Goal: Contribute content: Add original content to the website for others to see

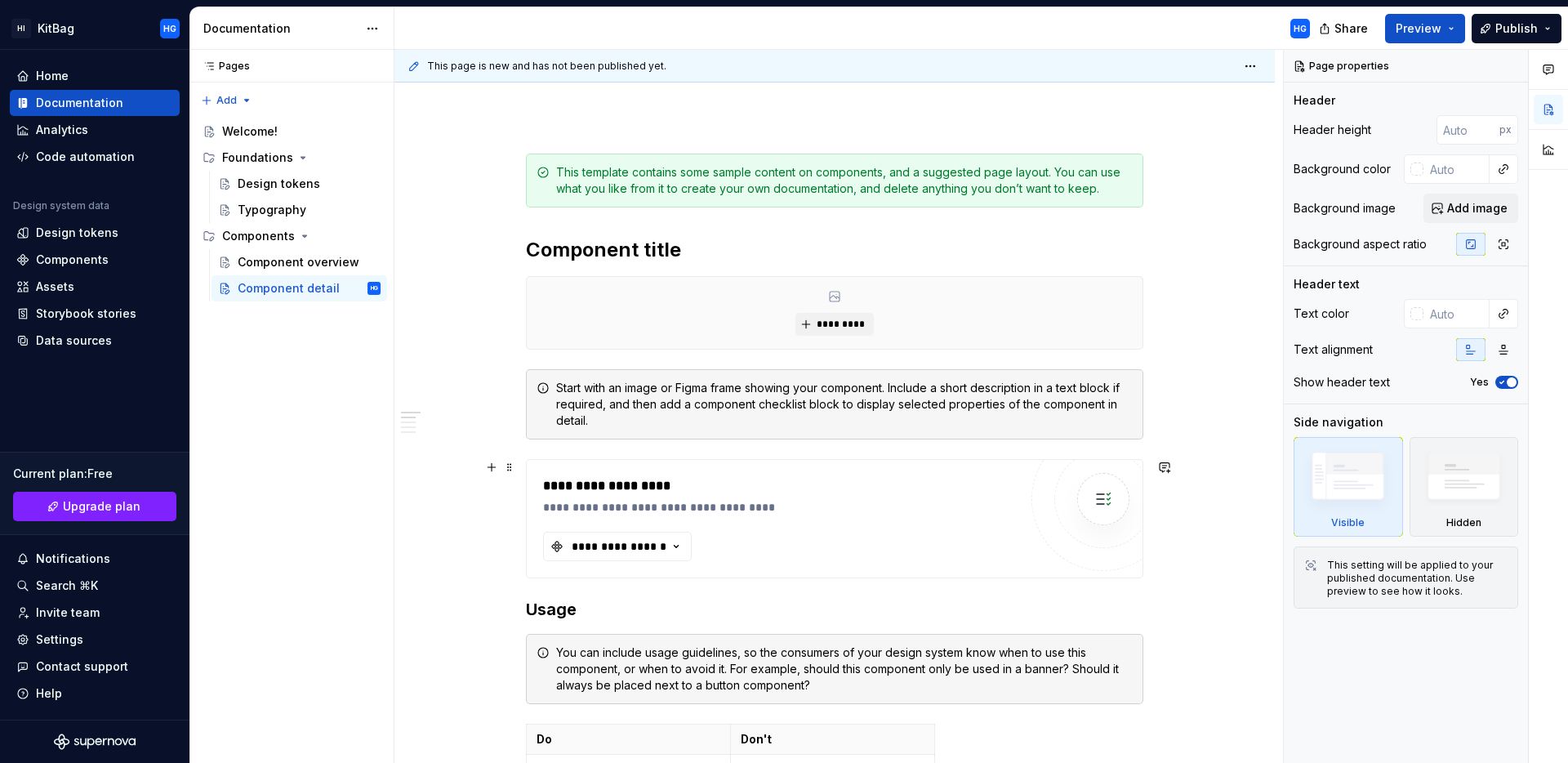
scroll to position [214, 0]
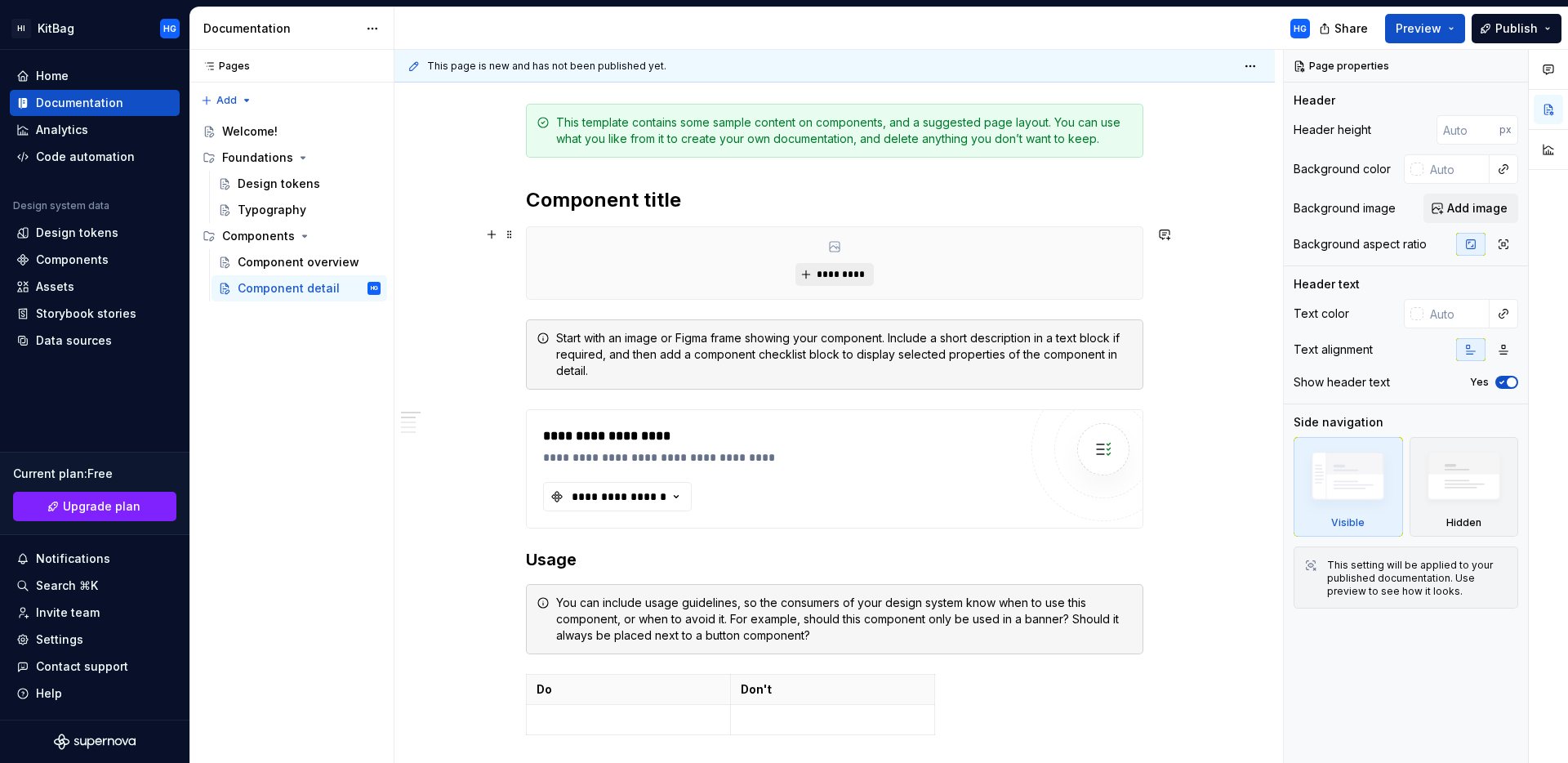
click at [829, 278] on span "*********" at bounding box center [841, 274] width 50 height 13
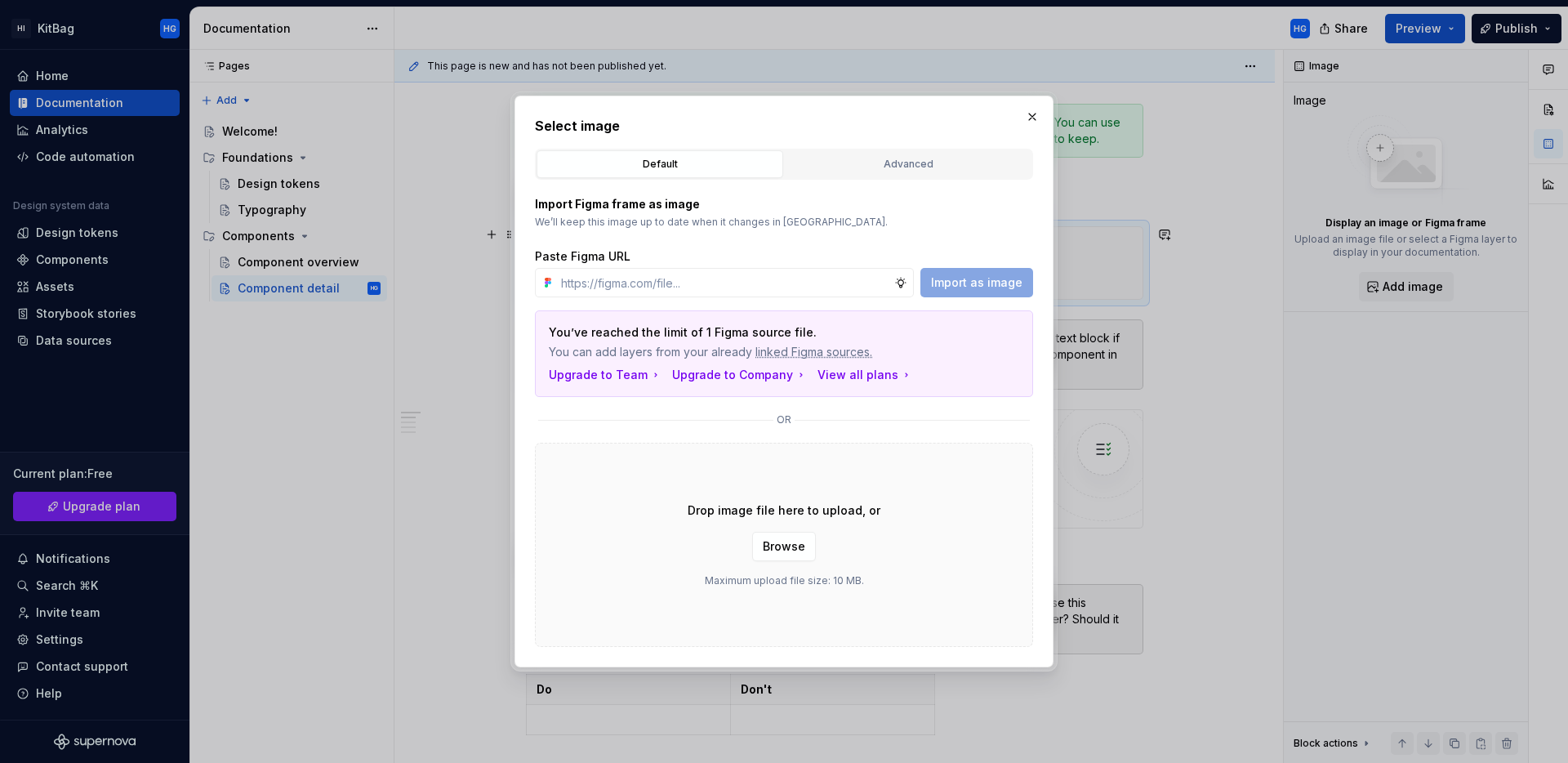
type textarea "*"
click at [788, 279] on input "text" at bounding box center [724, 282] width 340 height 30
paste input "[URL][DOMAIN_NAME]"
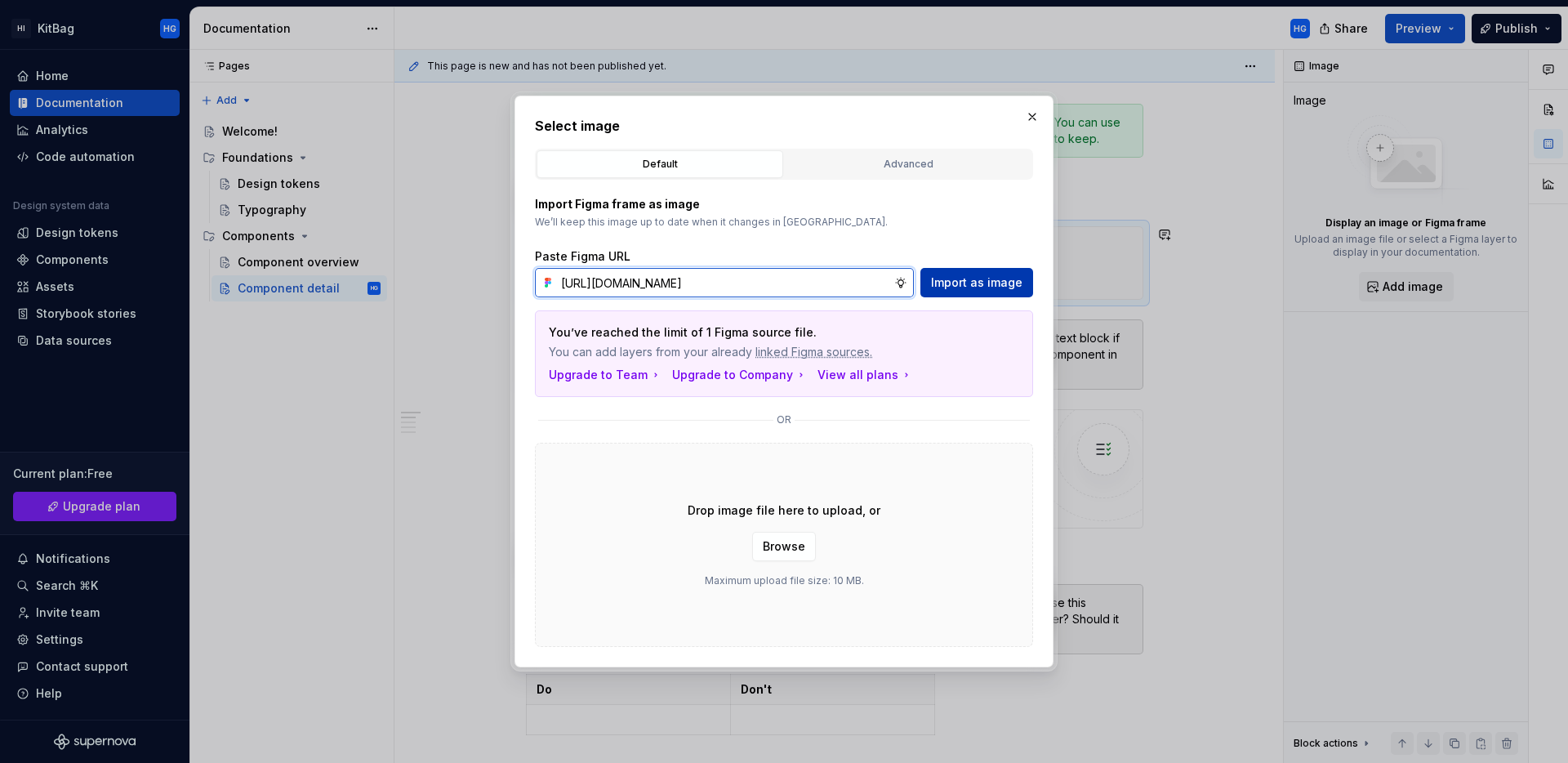
type input "[URL][DOMAIN_NAME]"
click at [1003, 287] on span "Import as image" at bounding box center [976, 282] width 92 height 16
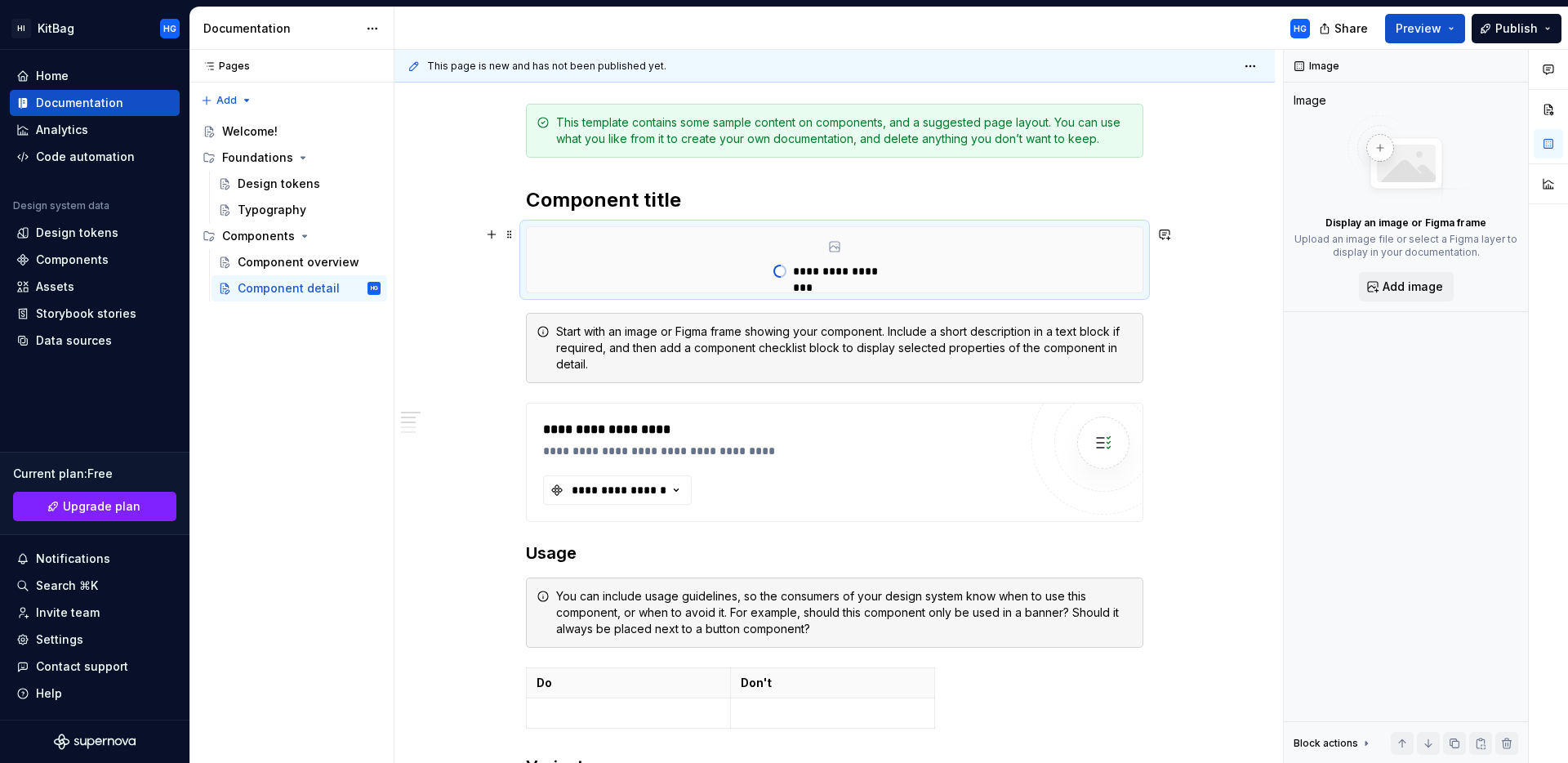
type textarea "*"
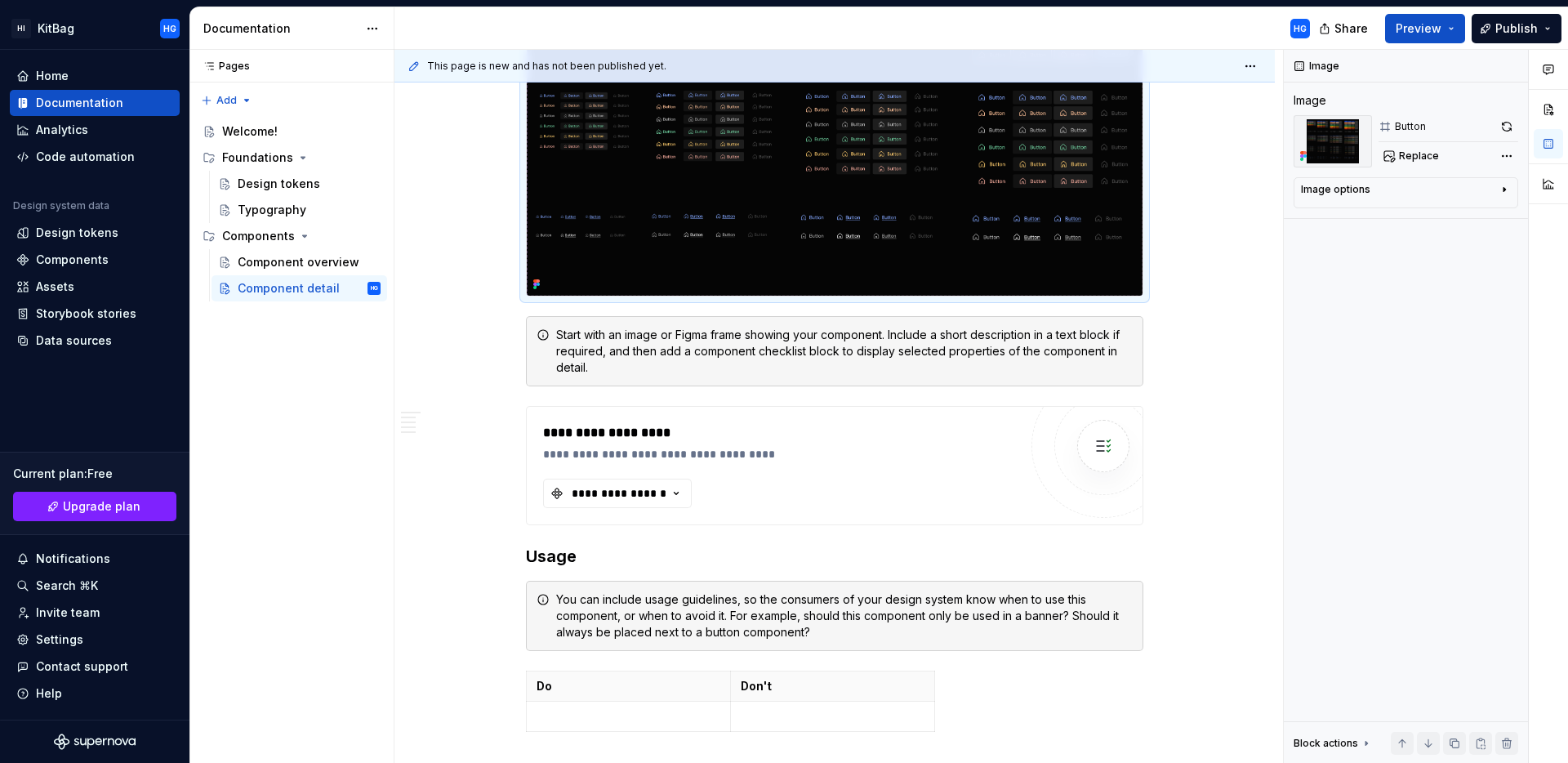
scroll to position [705, 0]
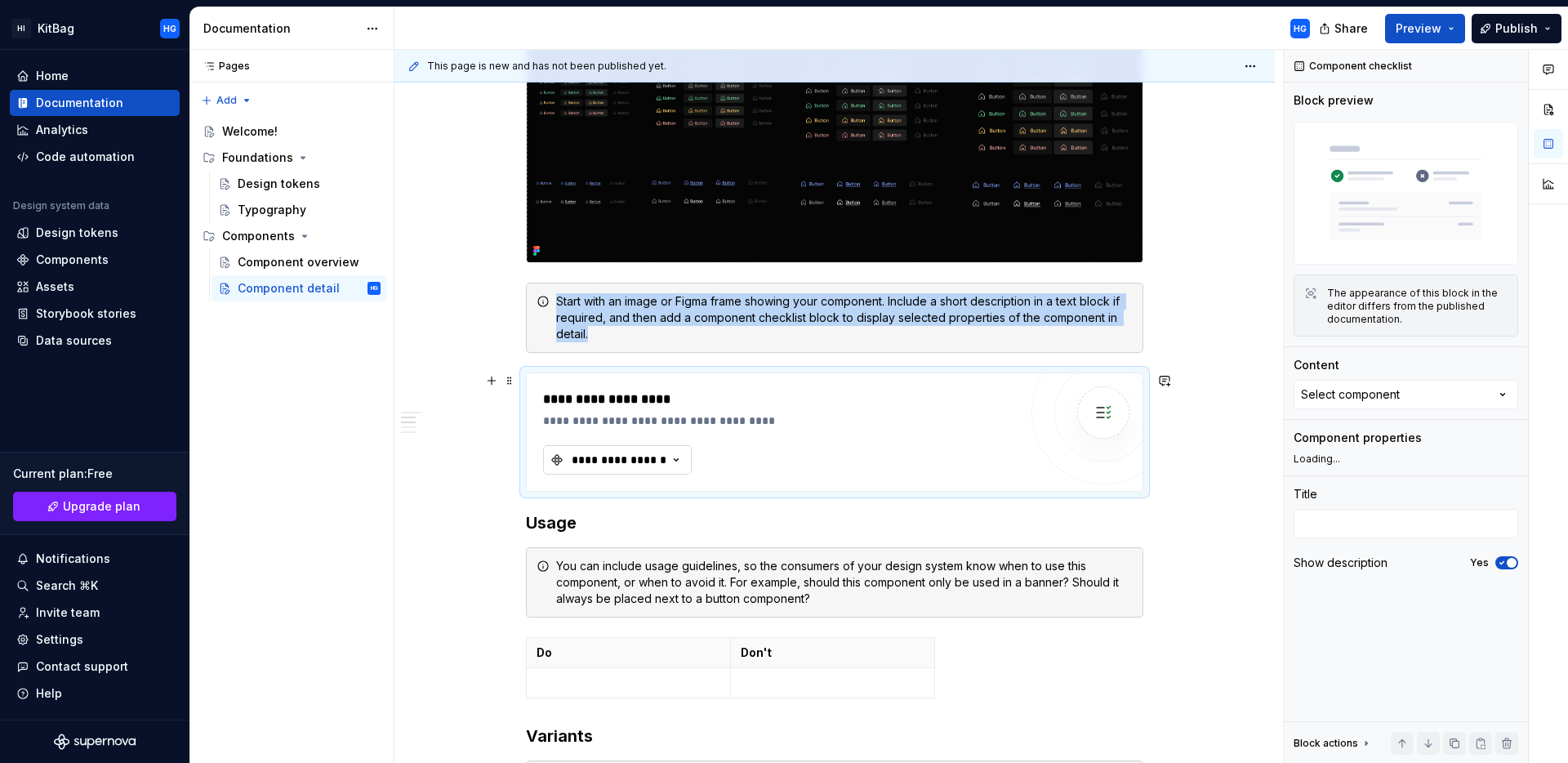
click at [676, 468] on button "**********" at bounding box center [617, 459] width 148 height 30
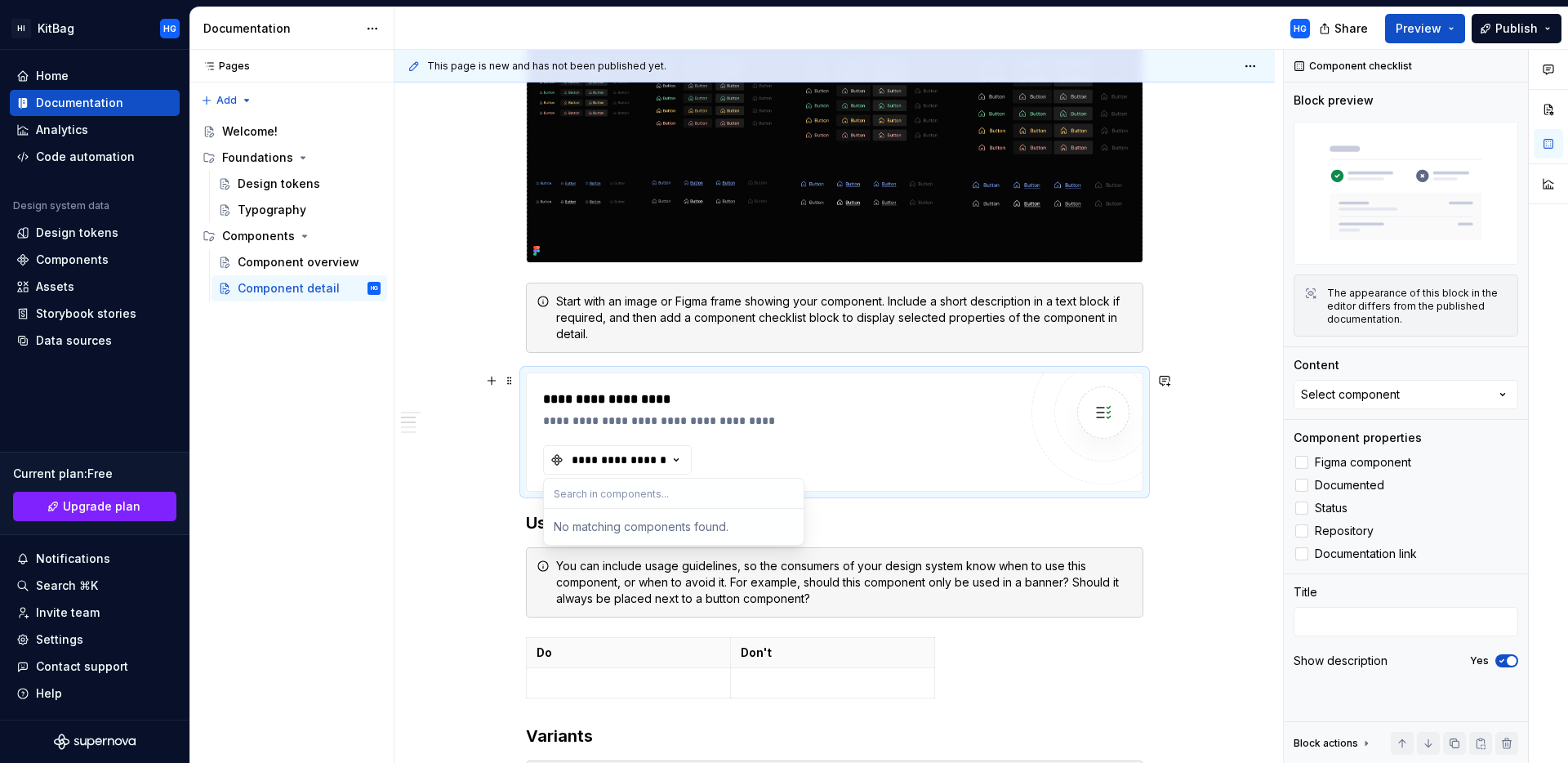
click at [663, 484] on input "text" at bounding box center [674, 493] width 259 height 30
type input "button"
drag, startPoint x: 626, startPoint y: 497, endPoint x: 550, endPoint y: 495, distance: 76.0
click at [550, 495] on input "button" at bounding box center [674, 493] width 259 height 30
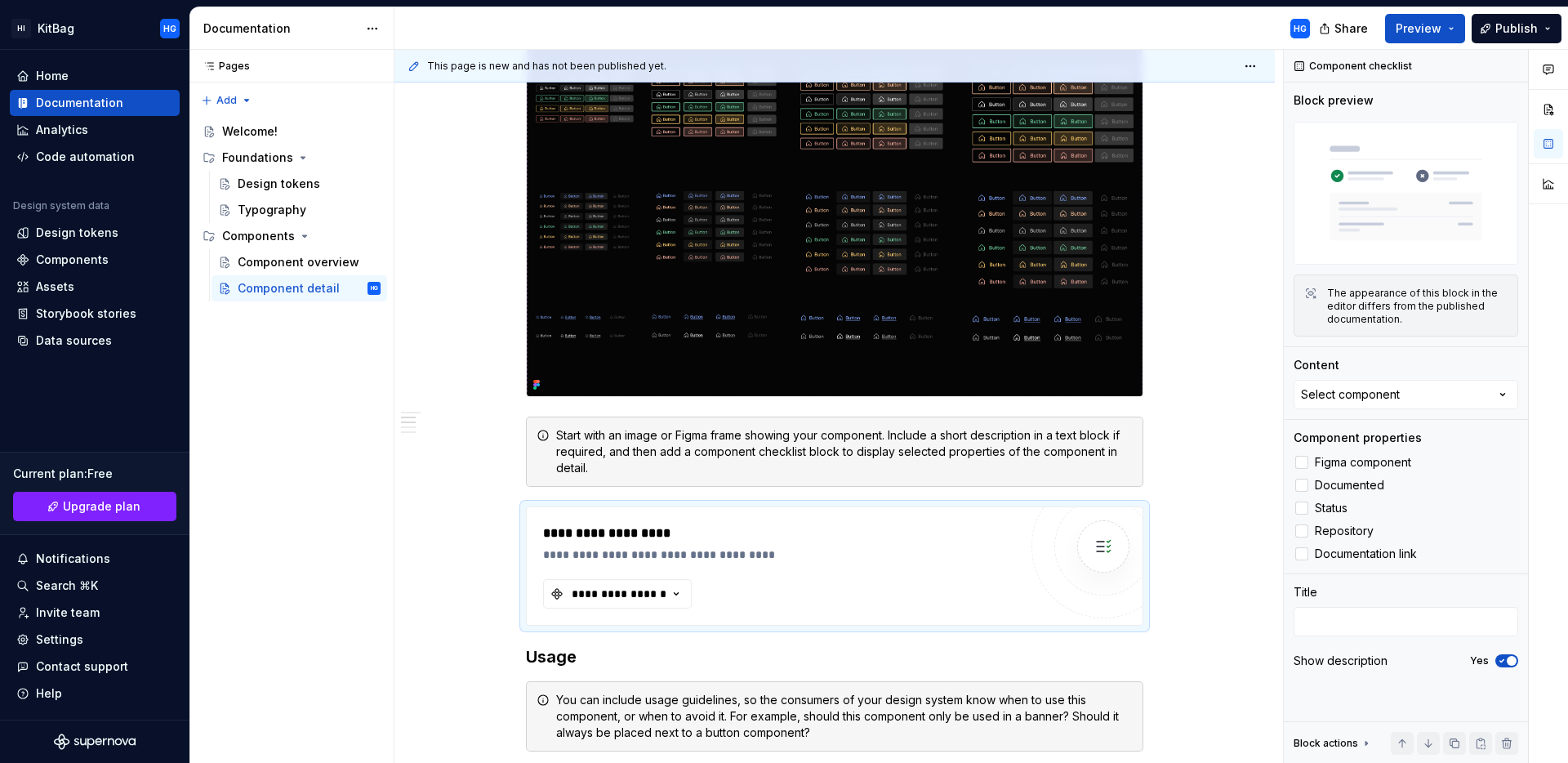
scroll to position [183, 0]
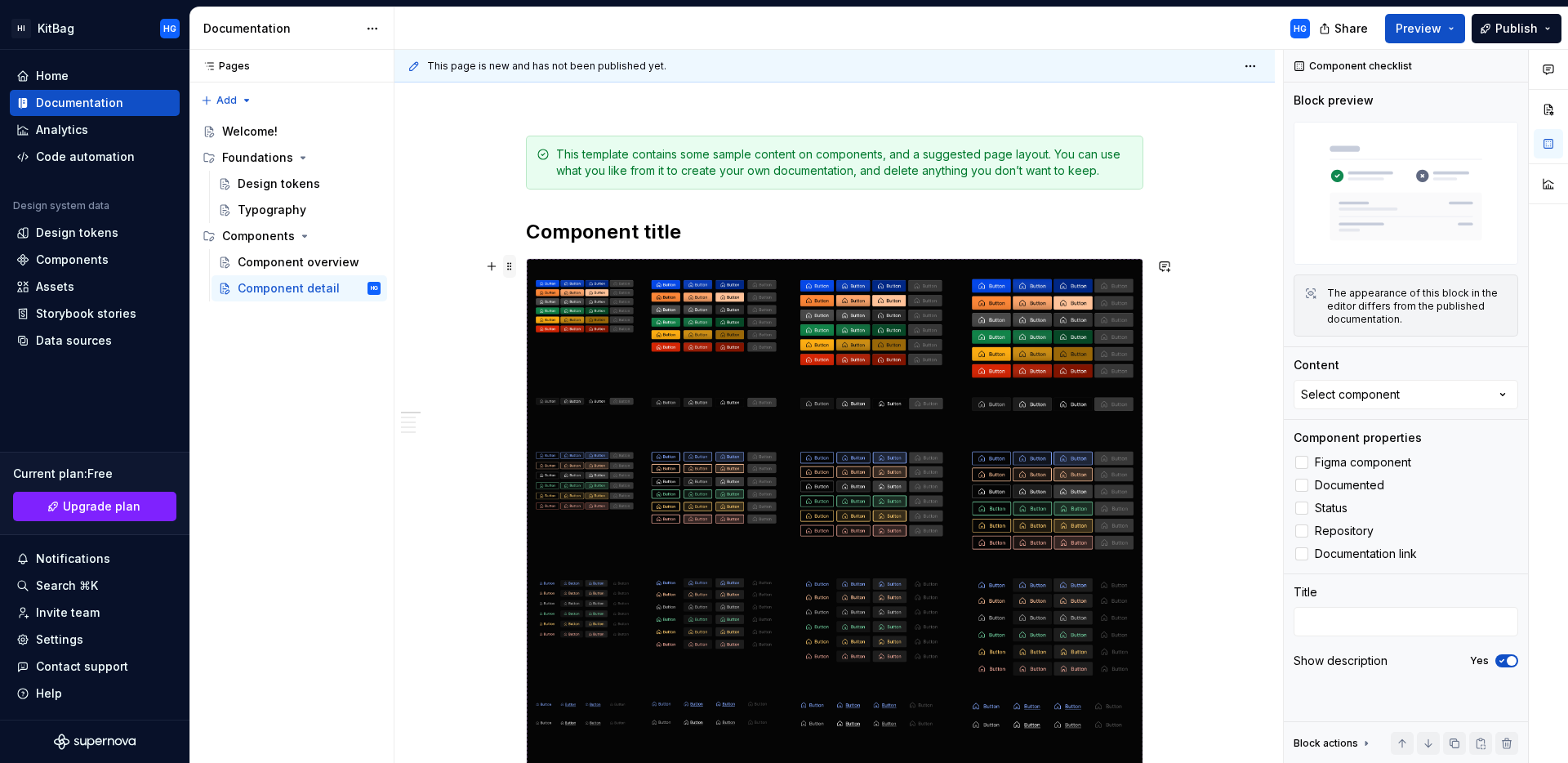
click at [508, 267] on span at bounding box center [509, 266] width 13 height 23
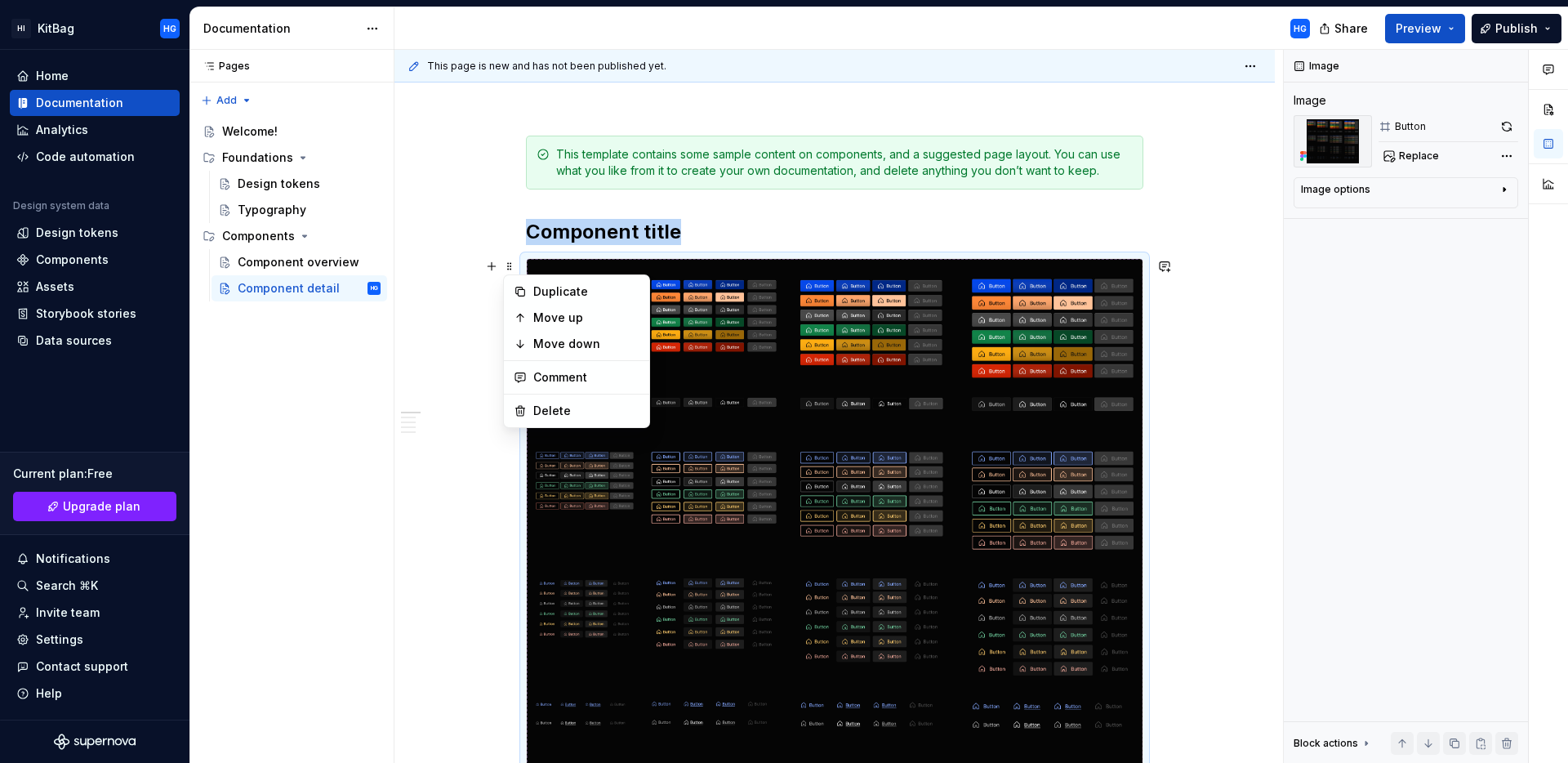
click at [976, 347] on img at bounding box center [834, 521] width 615 height 525
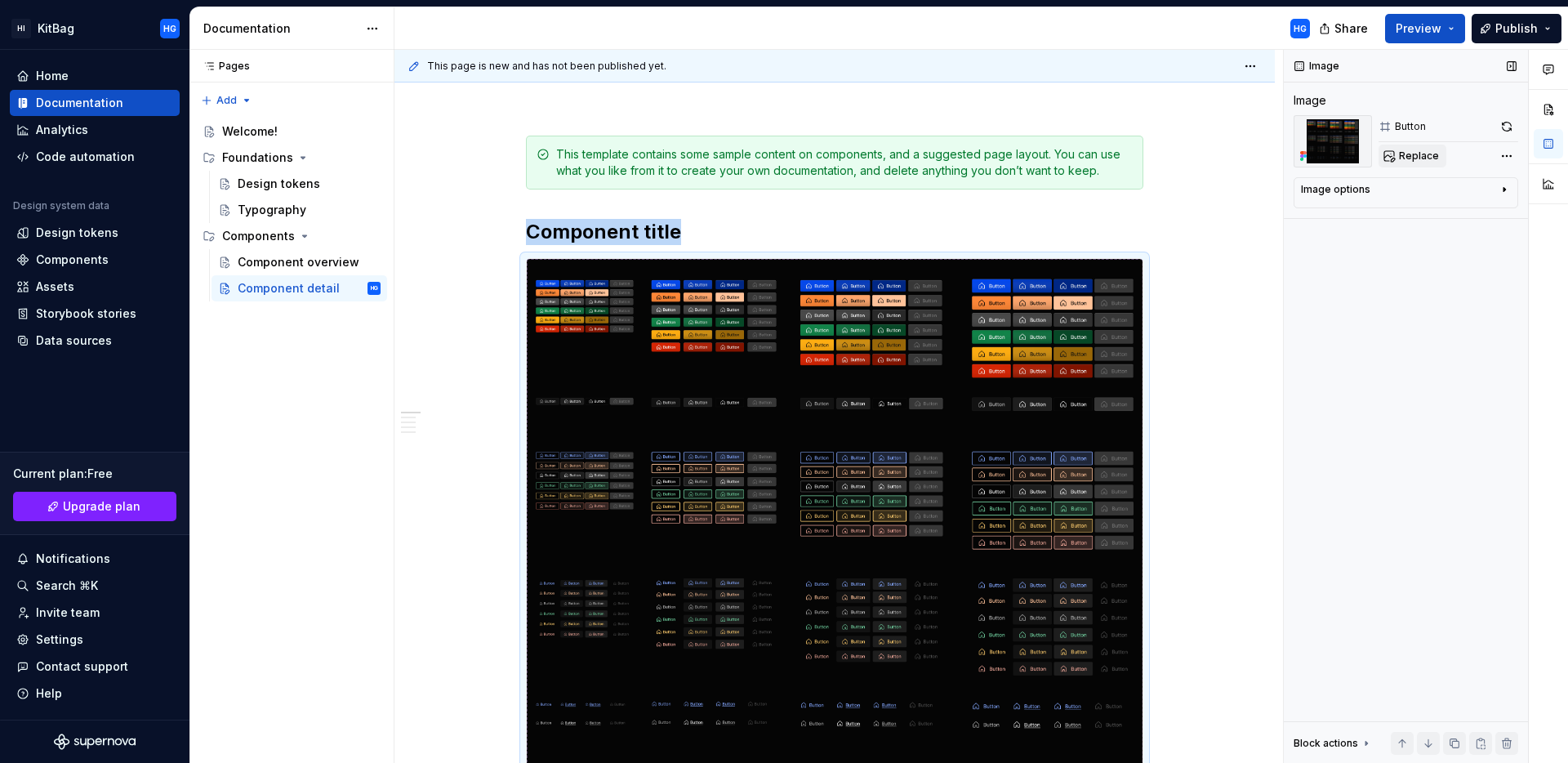
click at [1418, 154] on span "Replace" at bounding box center [1418, 155] width 40 height 13
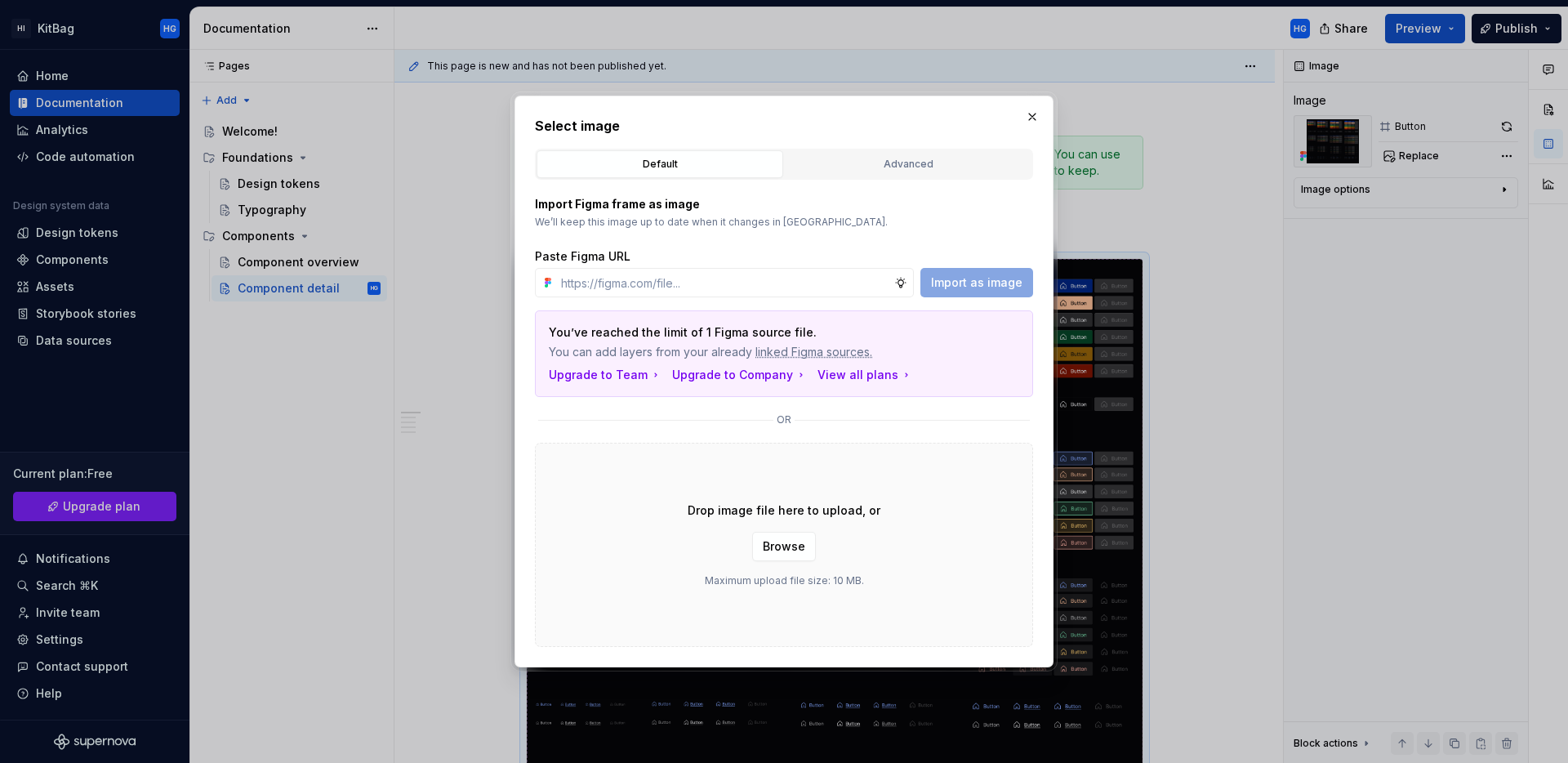
type textarea "*"
paste input "[URL][DOMAIN_NAME]"
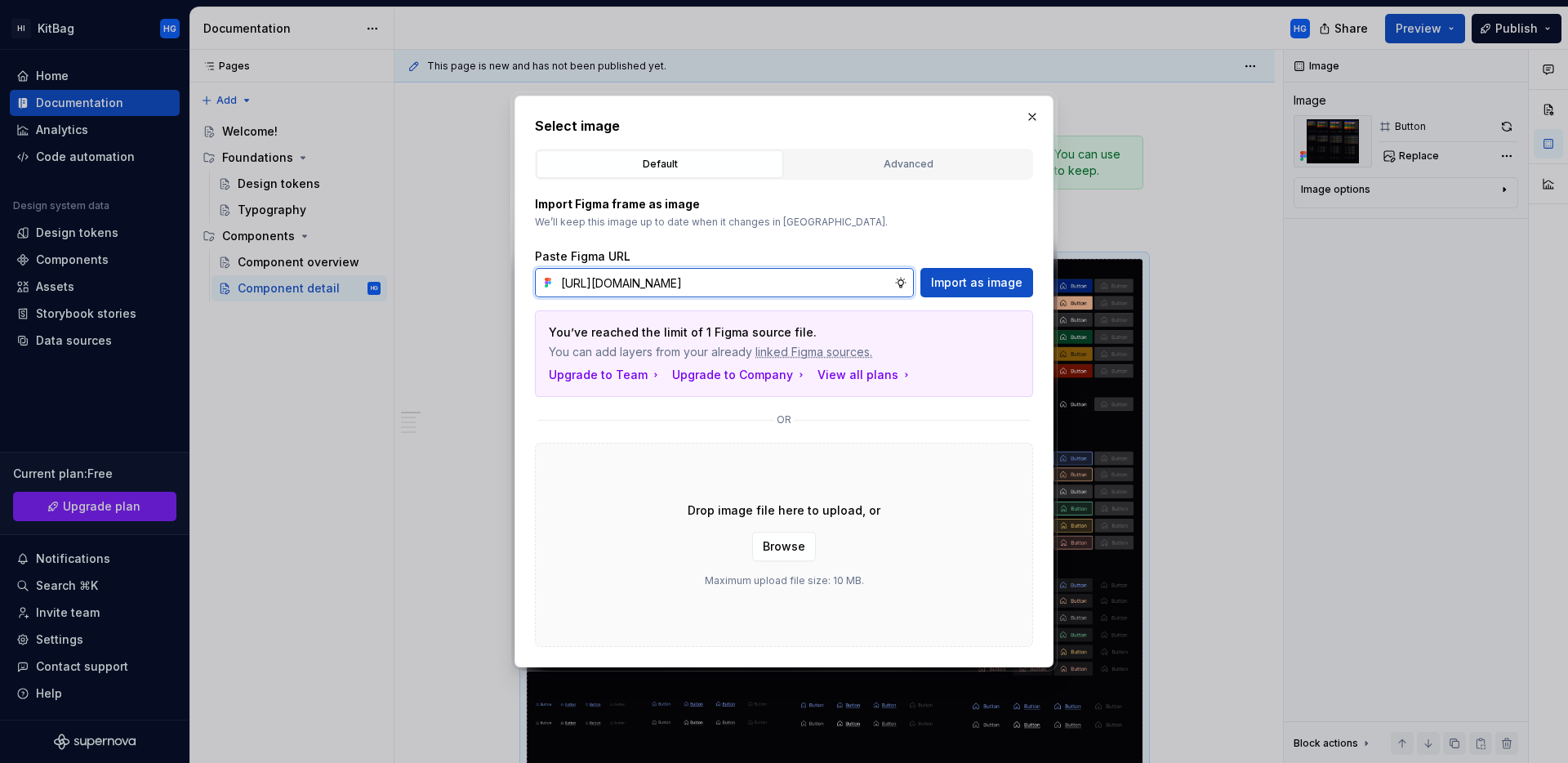
scroll to position [0, 348]
type input "[URL][DOMAIN_NAME]"
click at [1007, 288] on span "Import as image" at bounding box center [976, 282] width 92 height 16
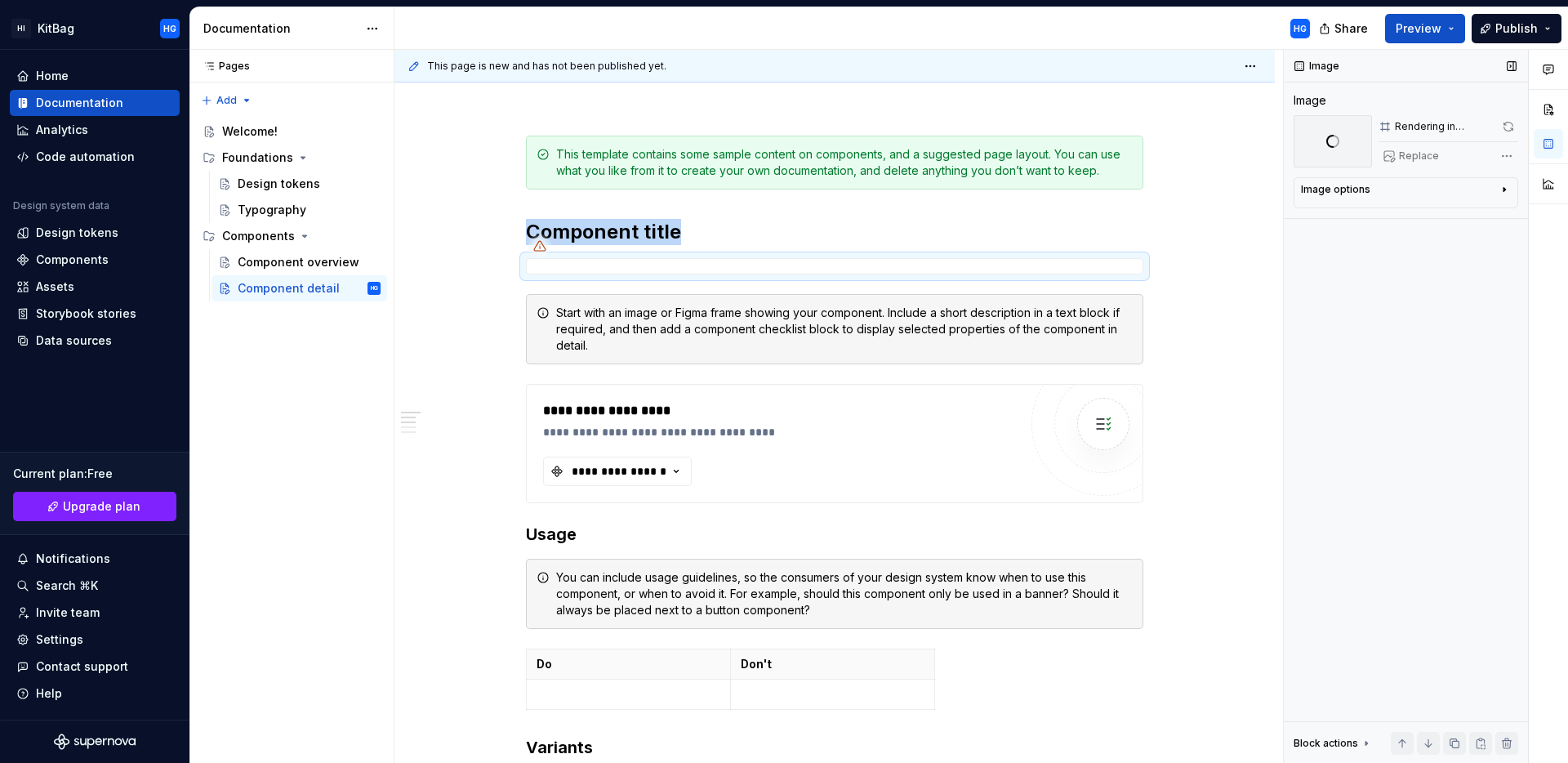
click at [1508, 190] on icon "button" at bounding box center [1504, 189] width 13 height 13
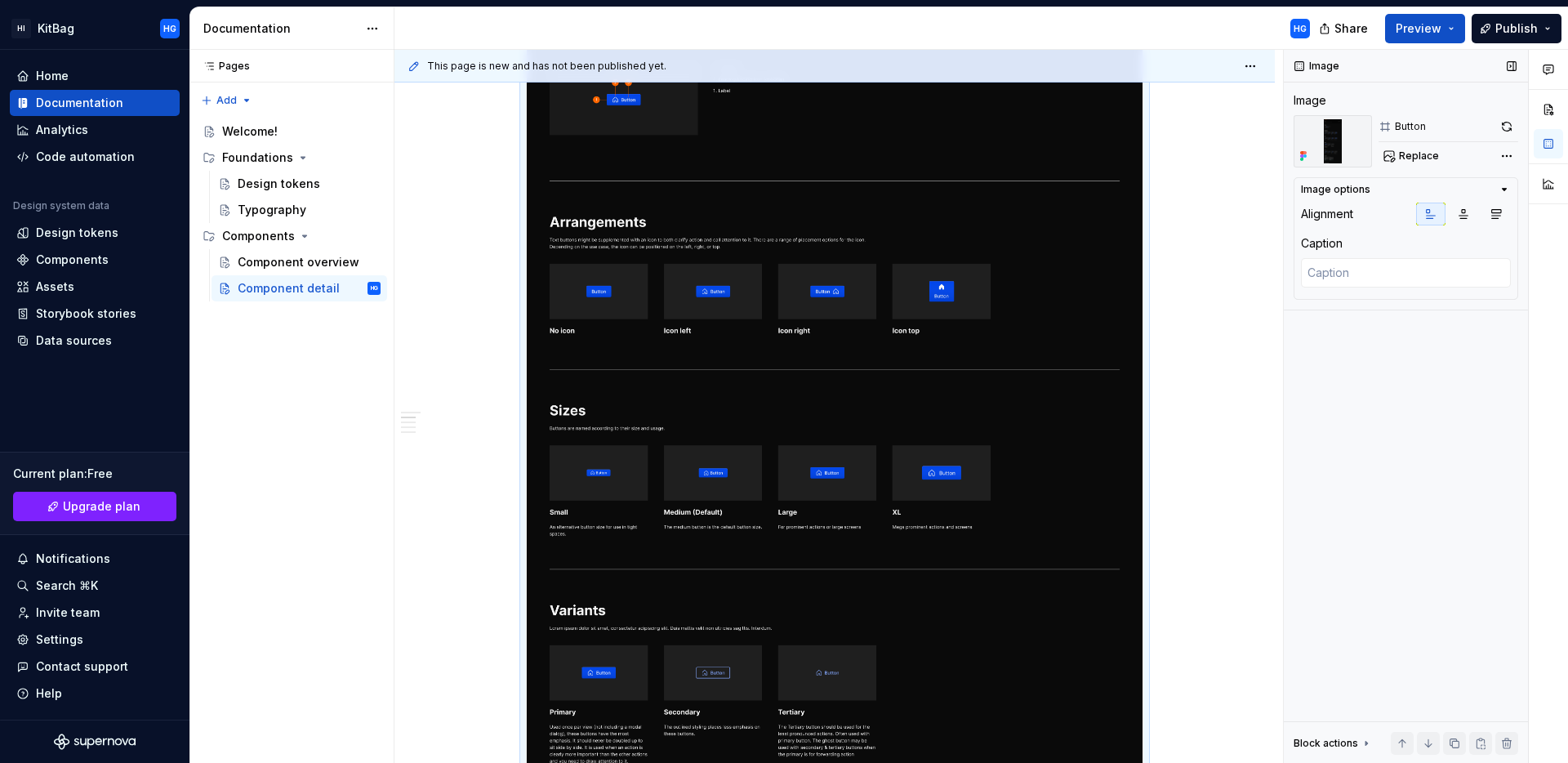
scroll to position [258, 0]
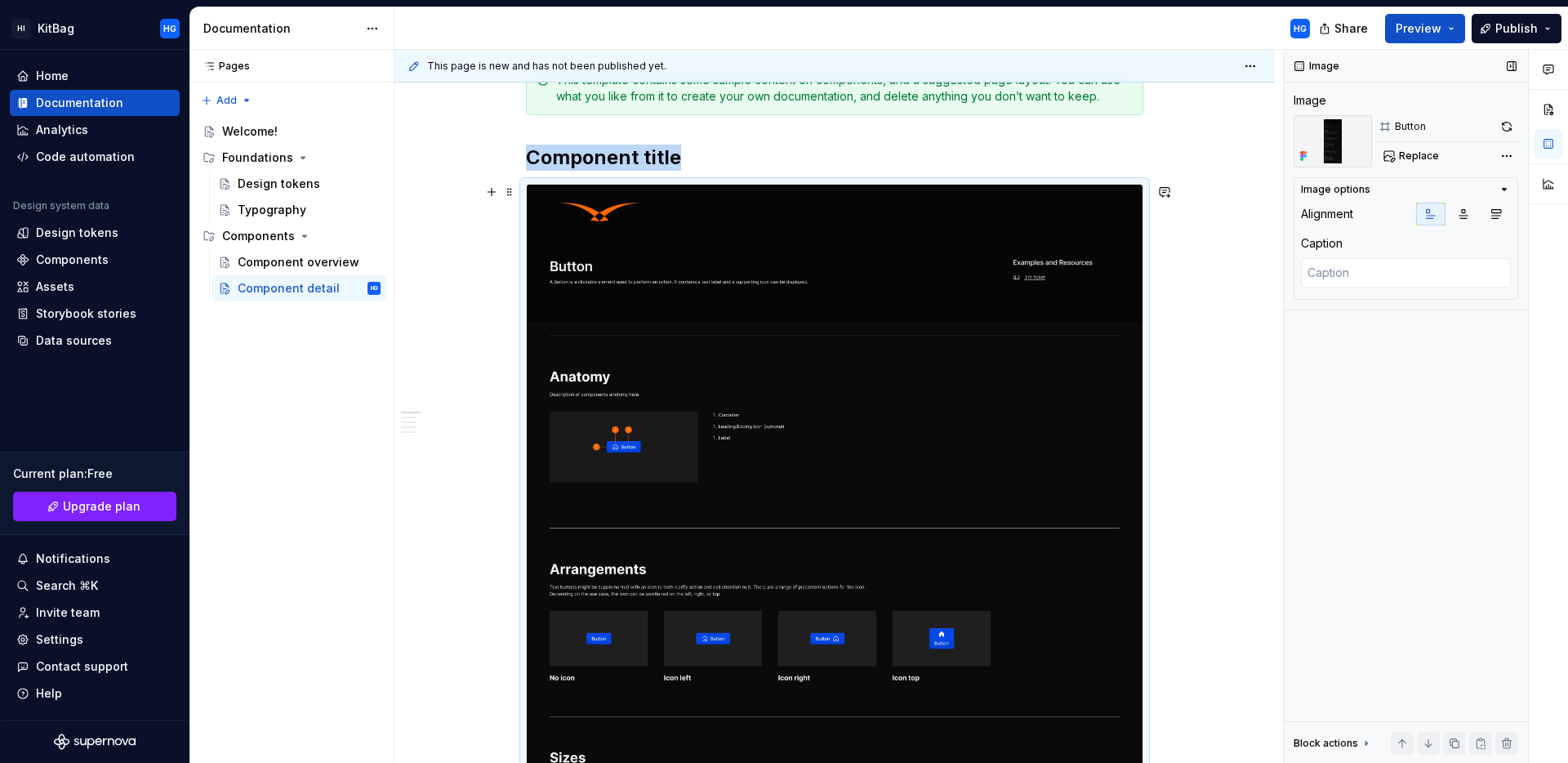
click at [1428, 156] on span "Replace" at bounding box center [1418, 155] width 40 height 13
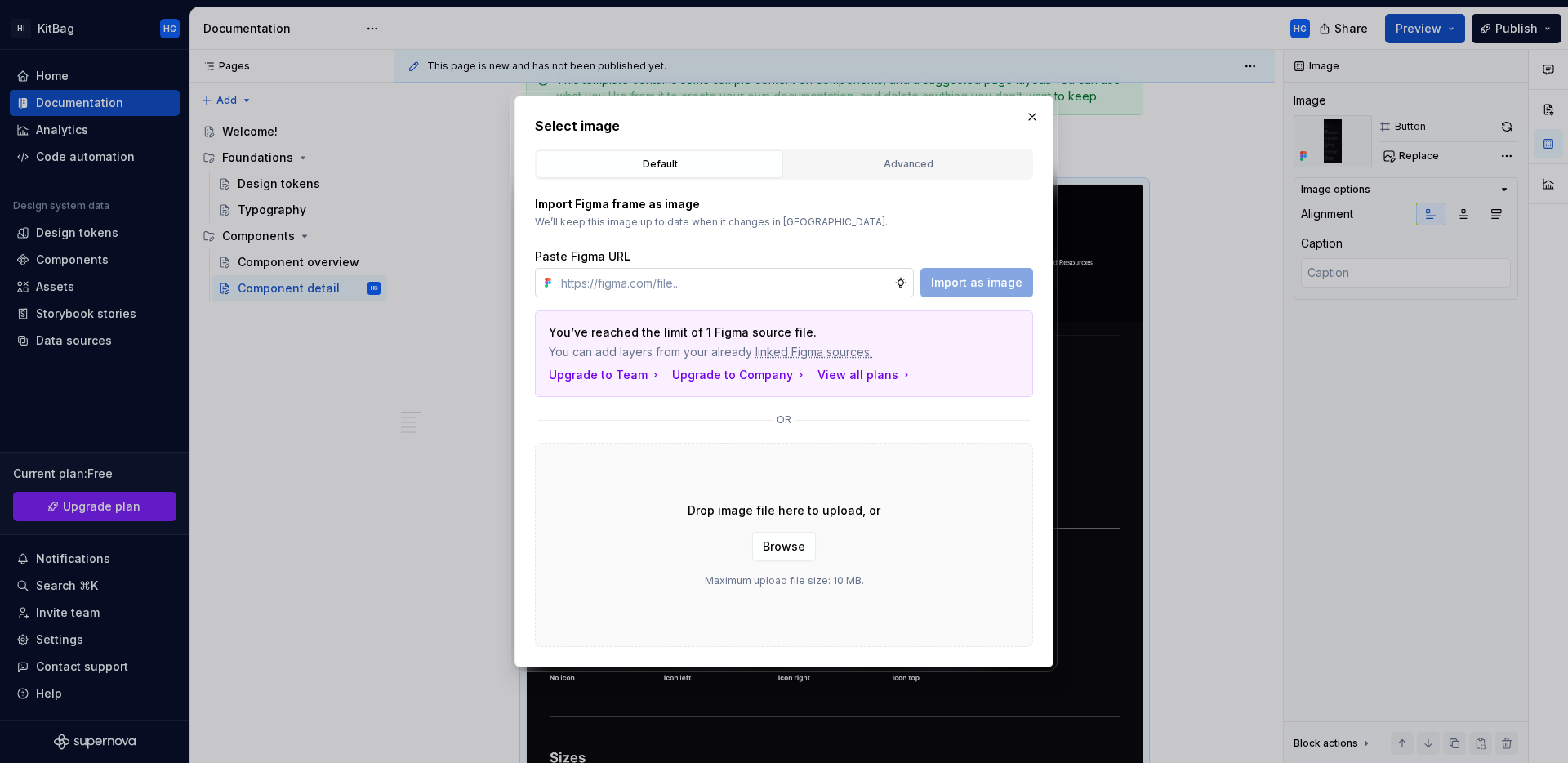
type textarea "*"
type input "[URL][DOMAIN_NAME]"
click at [986, 276] on span "Import as image" at bounding box center [976, 282] width 92 height 16
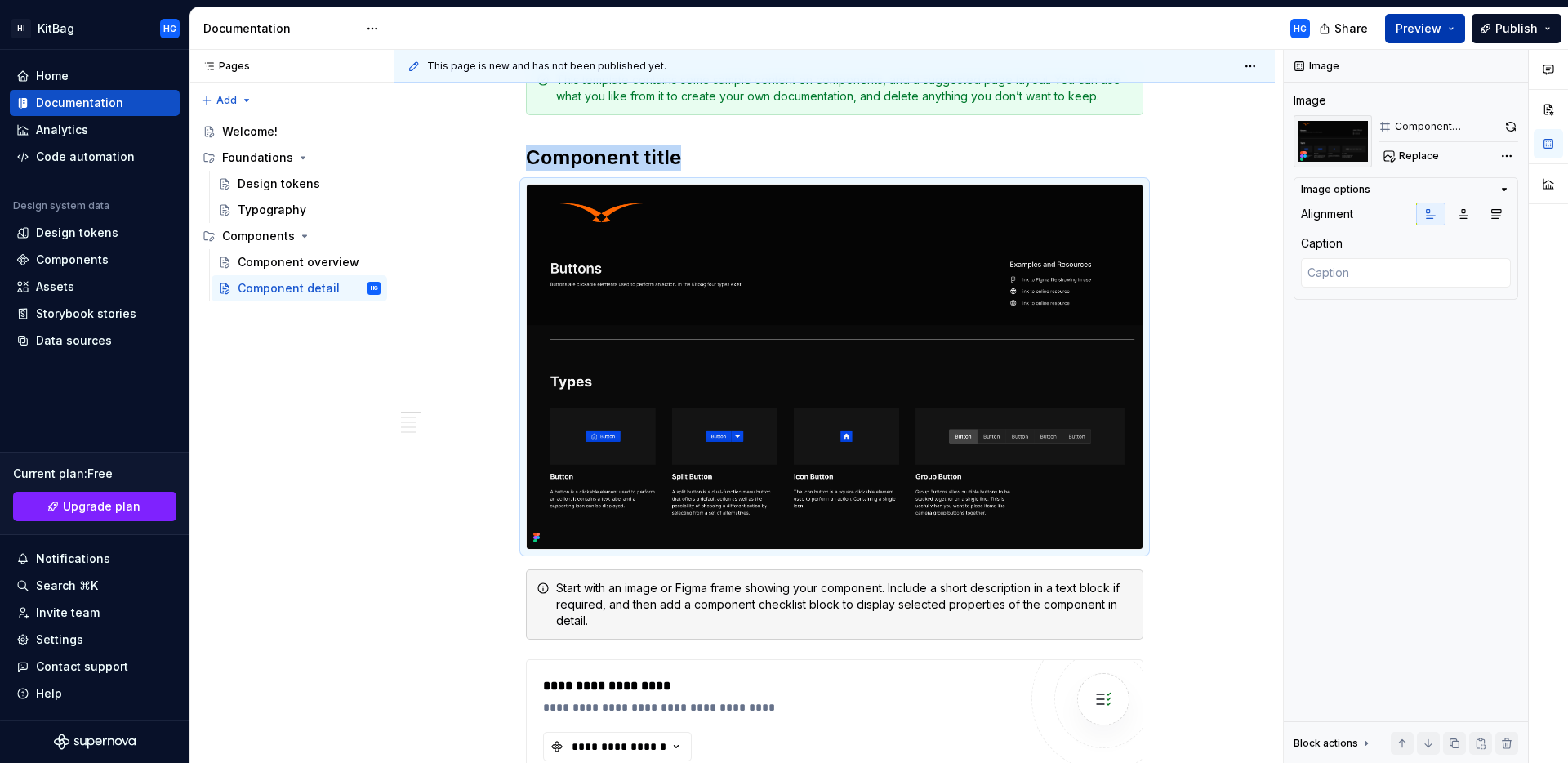
click at [1414, 25] on span "Preview" at bounding box center [1419, 28] width 46 height 16
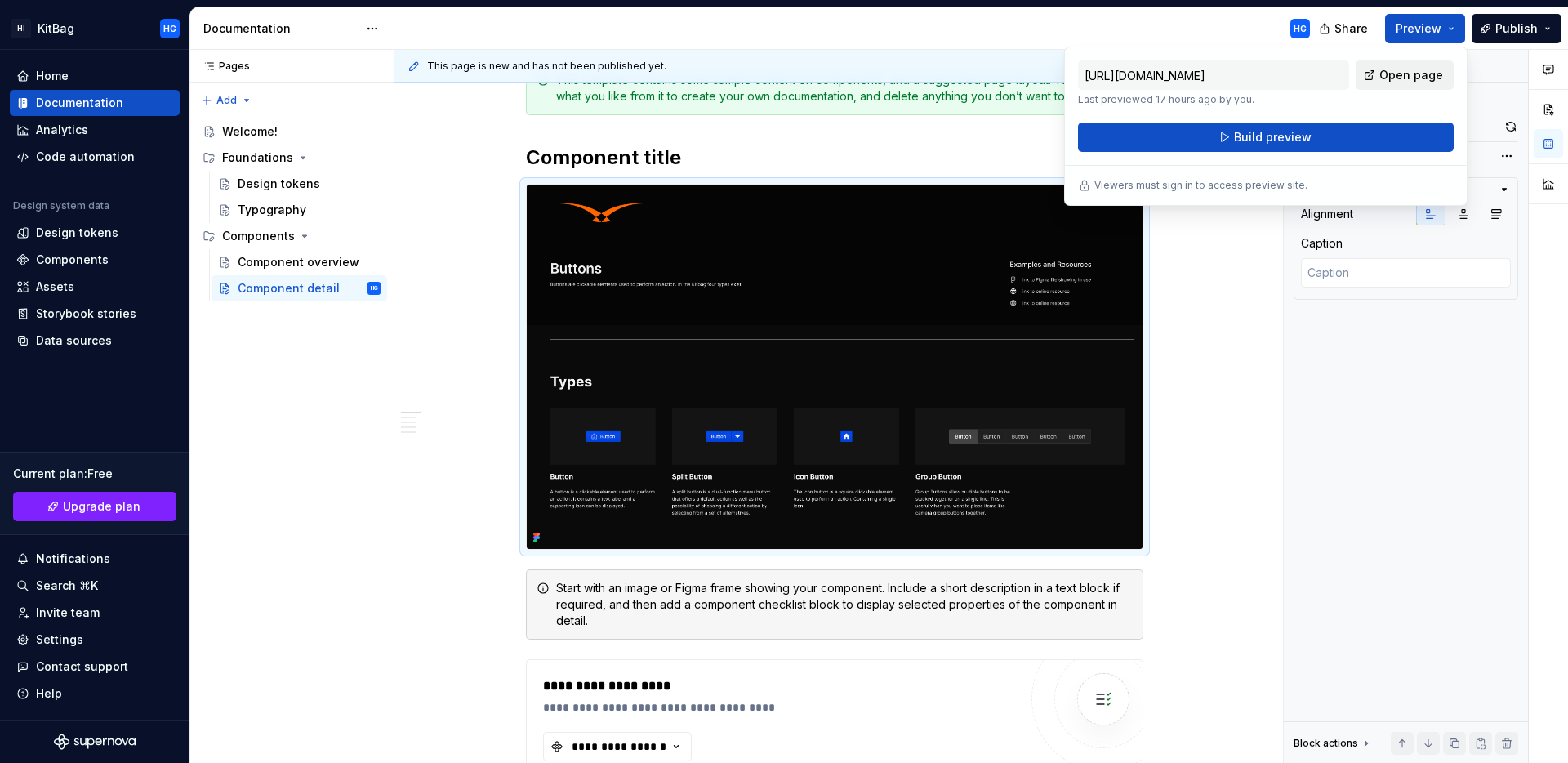
click at [1421, 78] on span "Open page" at bounding box center [1410, 75] width 64 height 16
click at [1415, 27] on span "Preview" at bounding box center [1419, 28] width 46 height 16
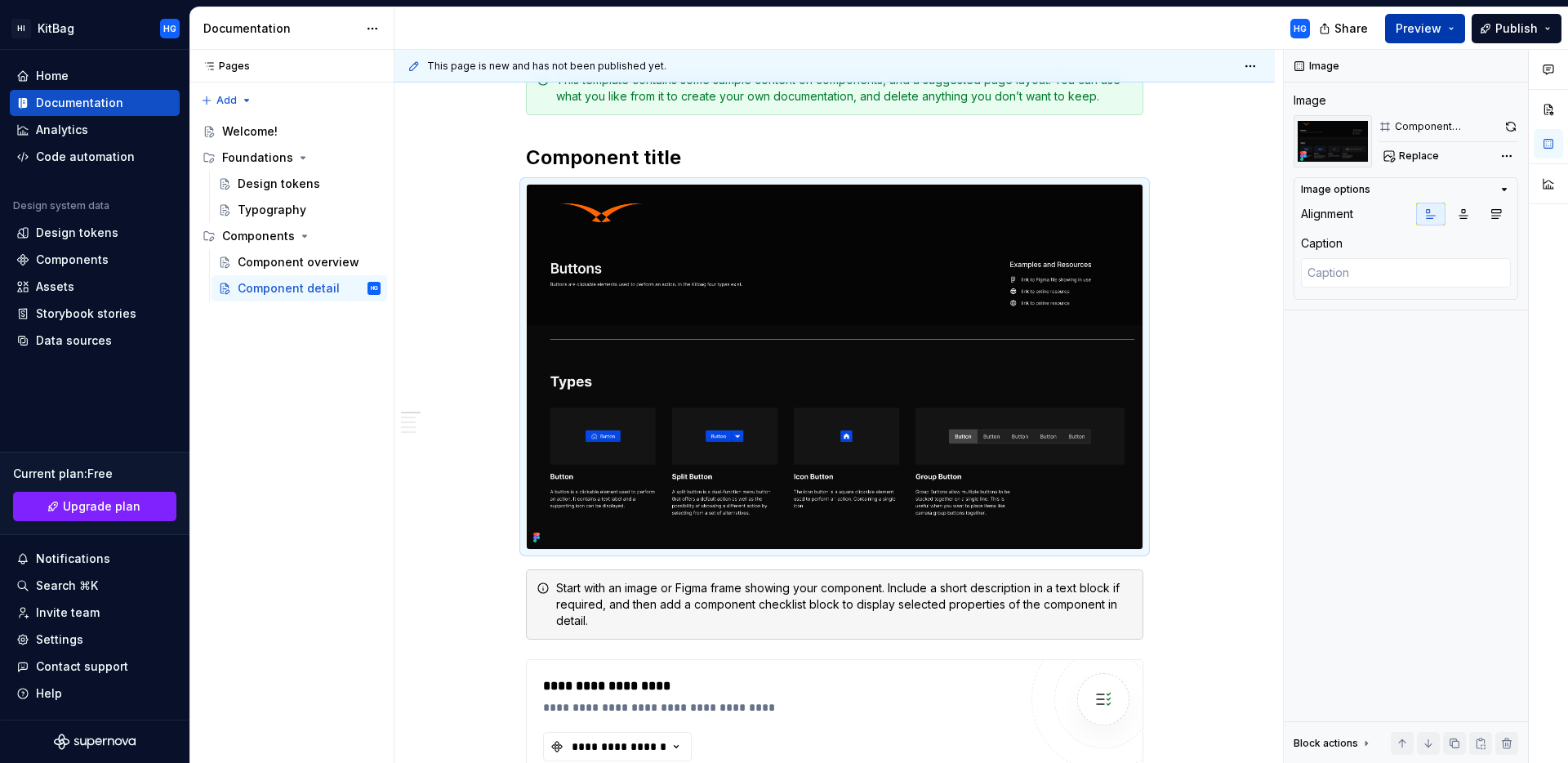
click at [1415, 27] on span "Preview" at bounding box center [1419, 28] width 46 height 16
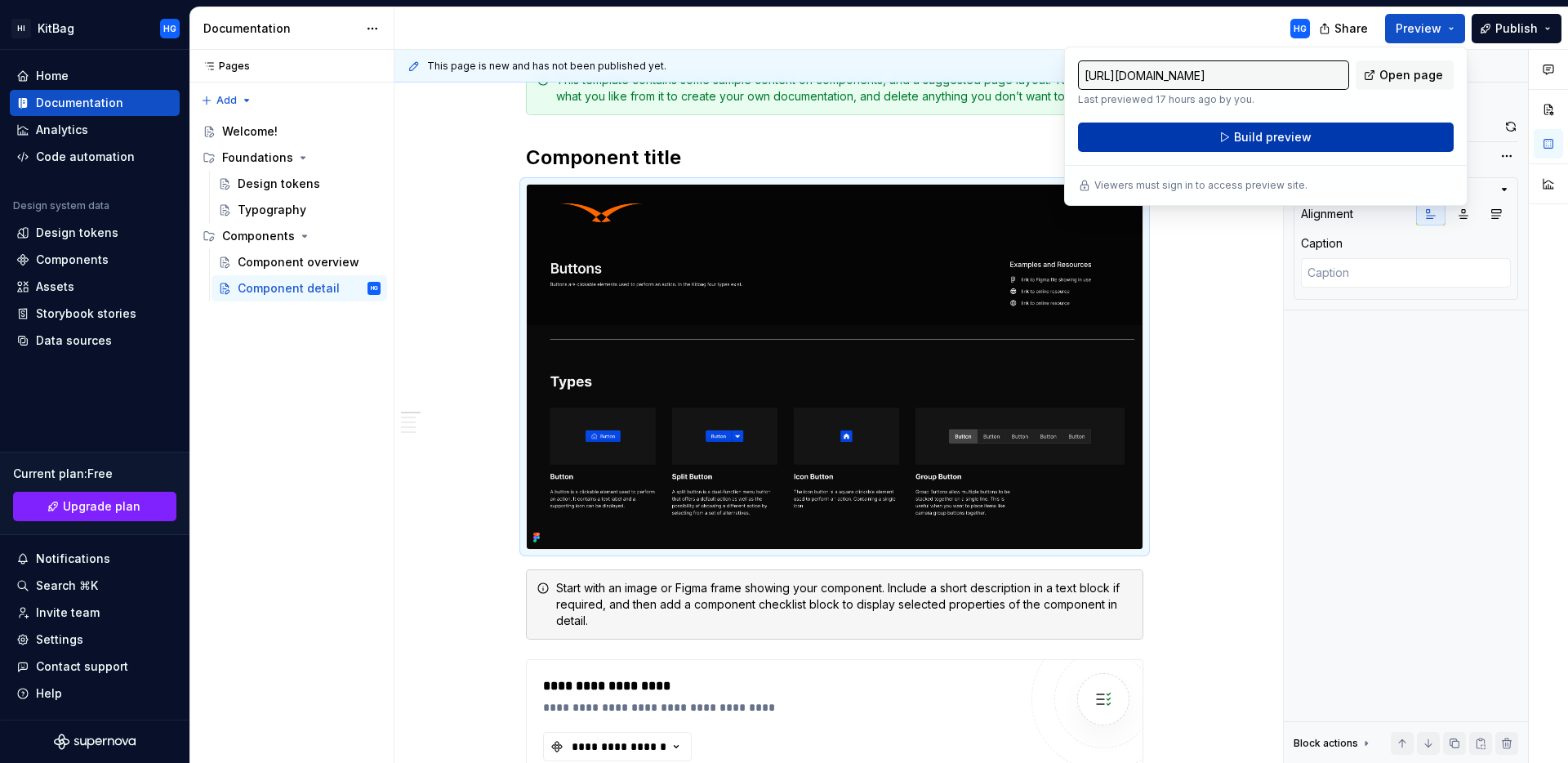
click at [1359, 135] on button "Build preview" at bounding box center [1265, 137] width 375 height 30
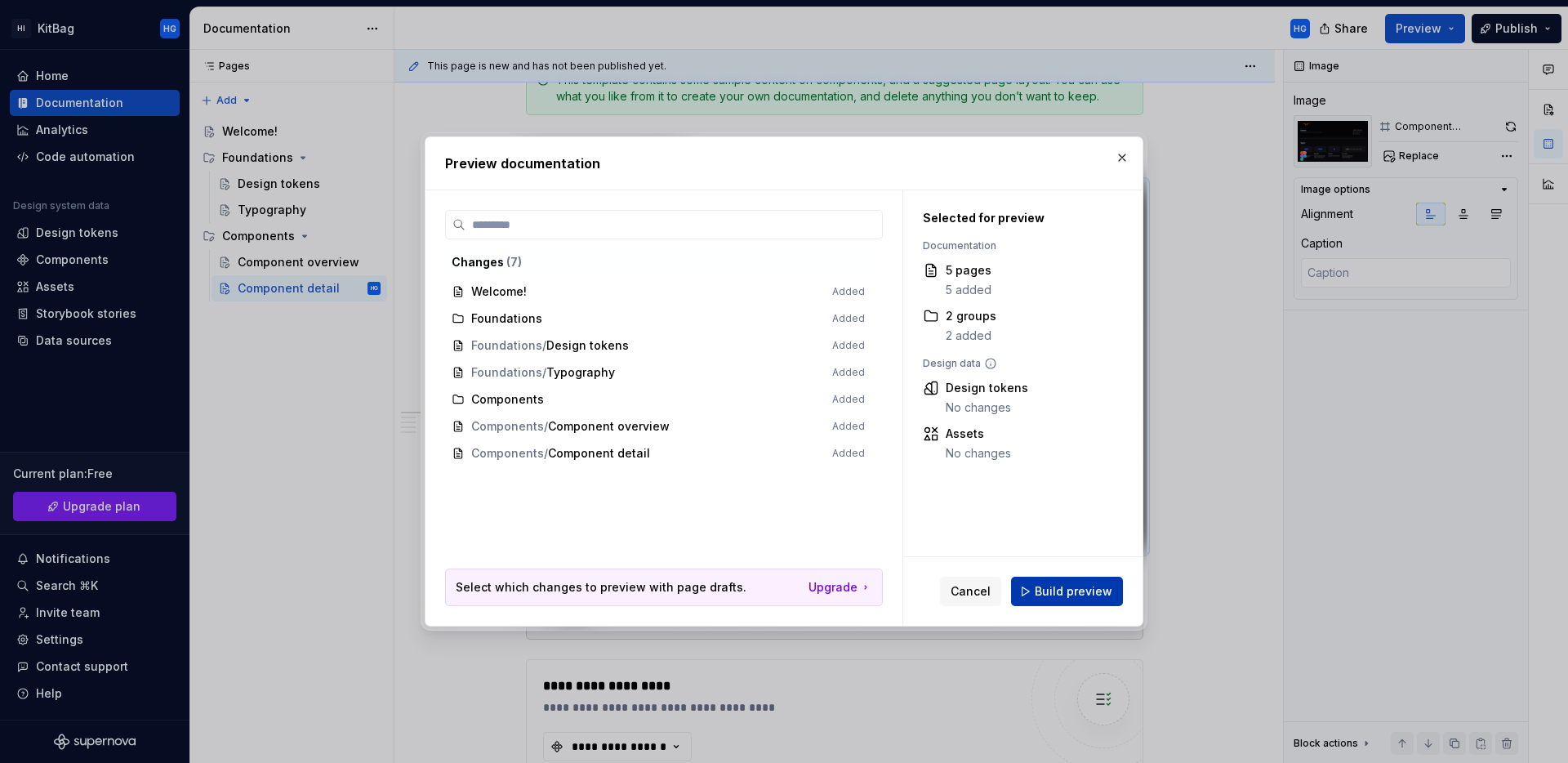
click at [1090, 600] on button "Build preview" at bounding box center [1067, 591] width 112 height 30
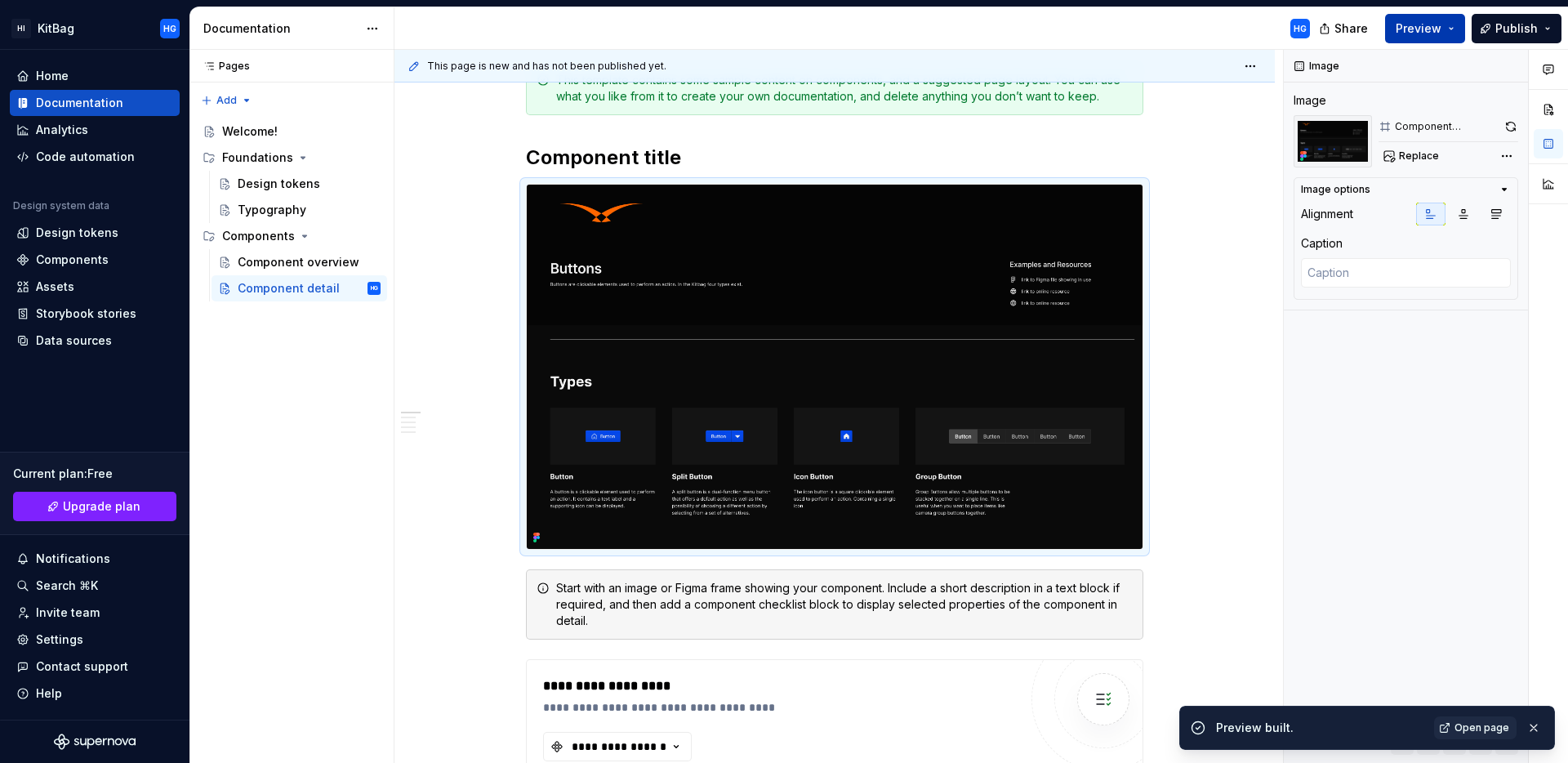
click at [1447, 33] on button "Preview" at bounding box center [1425, 28] width 80 height 30
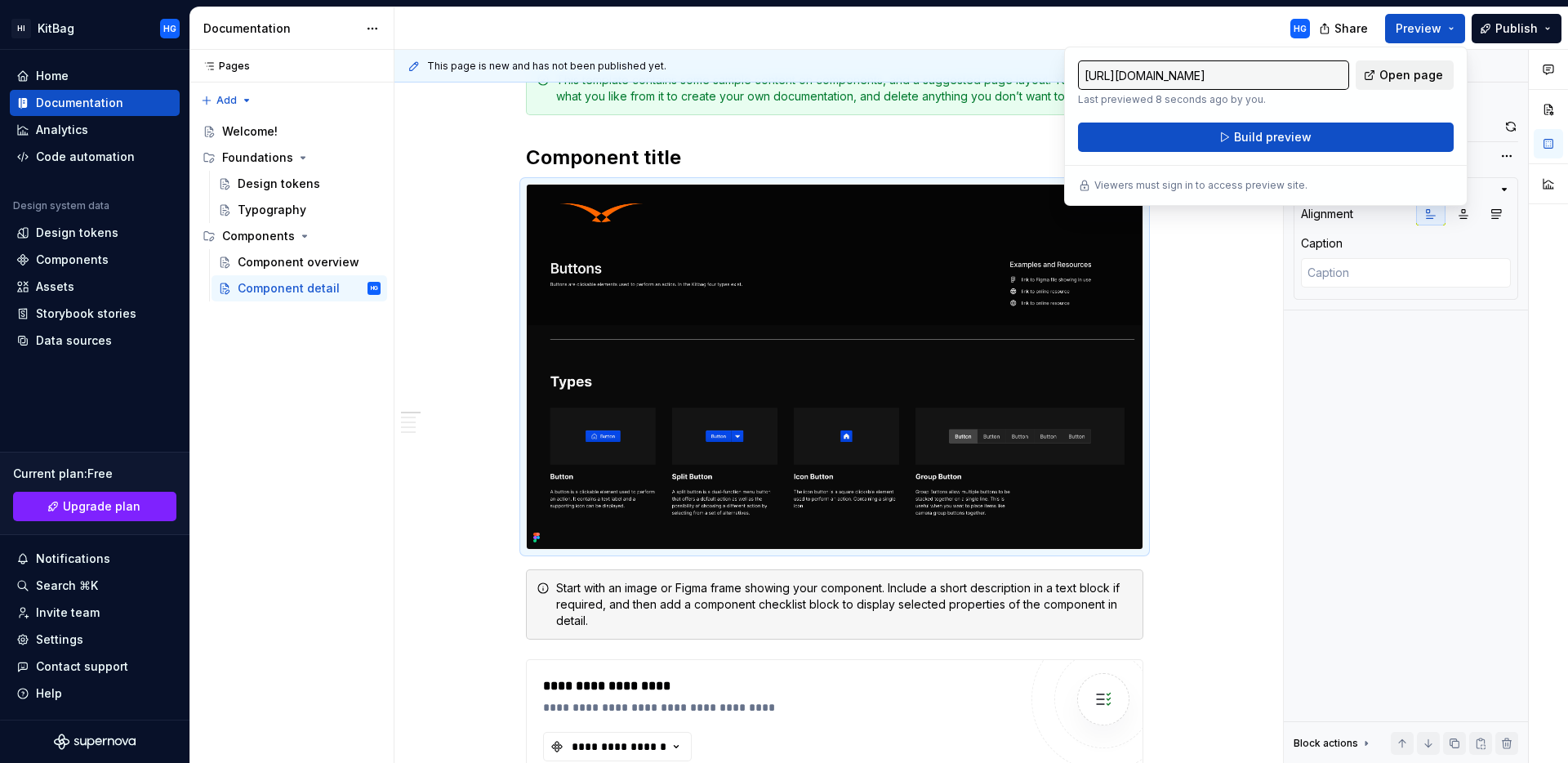
click at [1410, 74] on span "Open page" at bounding box center [1410, 75] width 64 height 16
type textarea "*"
